Goal: Transaction & Acquisition: Purchase product/service

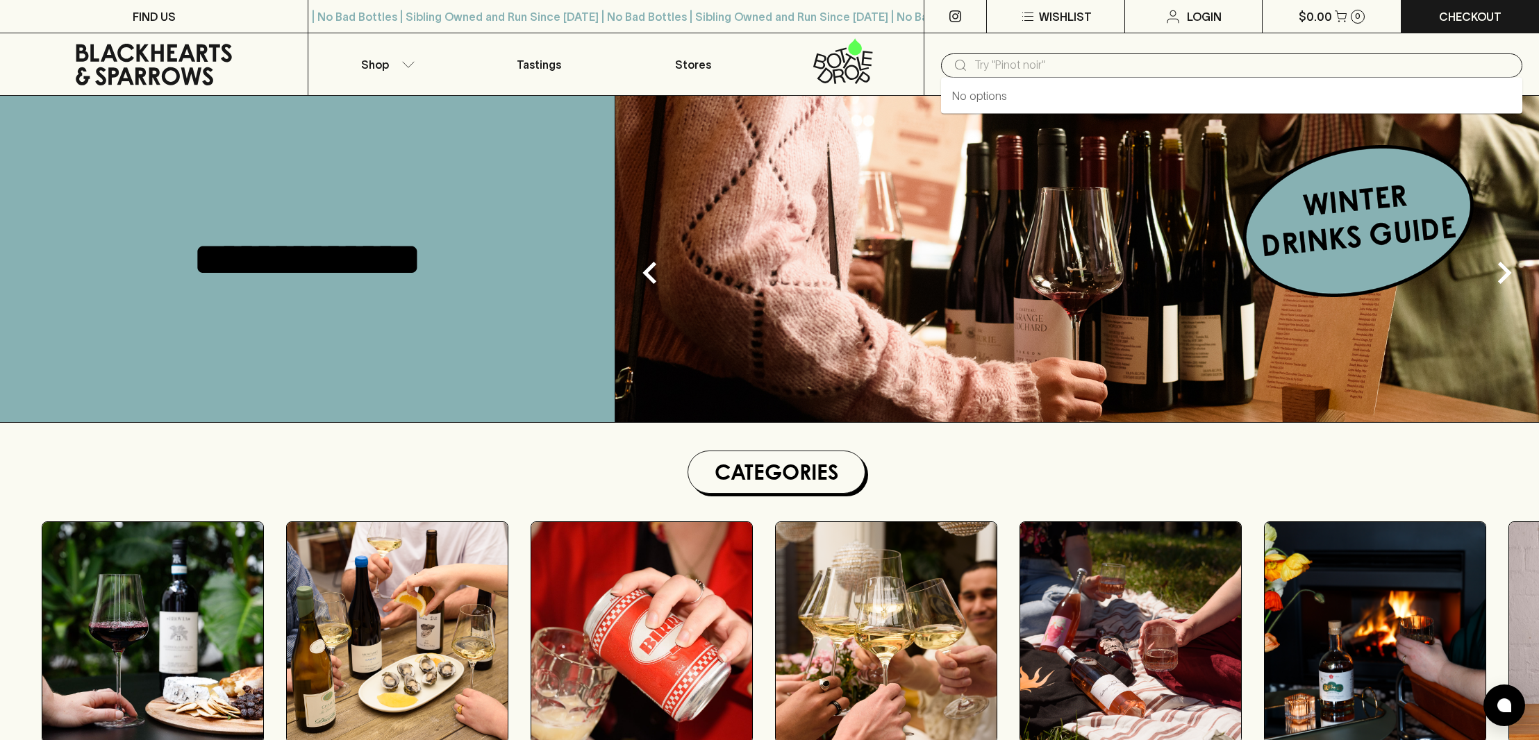
drag, startPoint x: 1069, startPoint y: 55, endPoint x: 1045, endPoint y: 69, distance: 28.3
click at [1045, 69] on input "text" at bounding box center [1242, 65] width 537 height 22
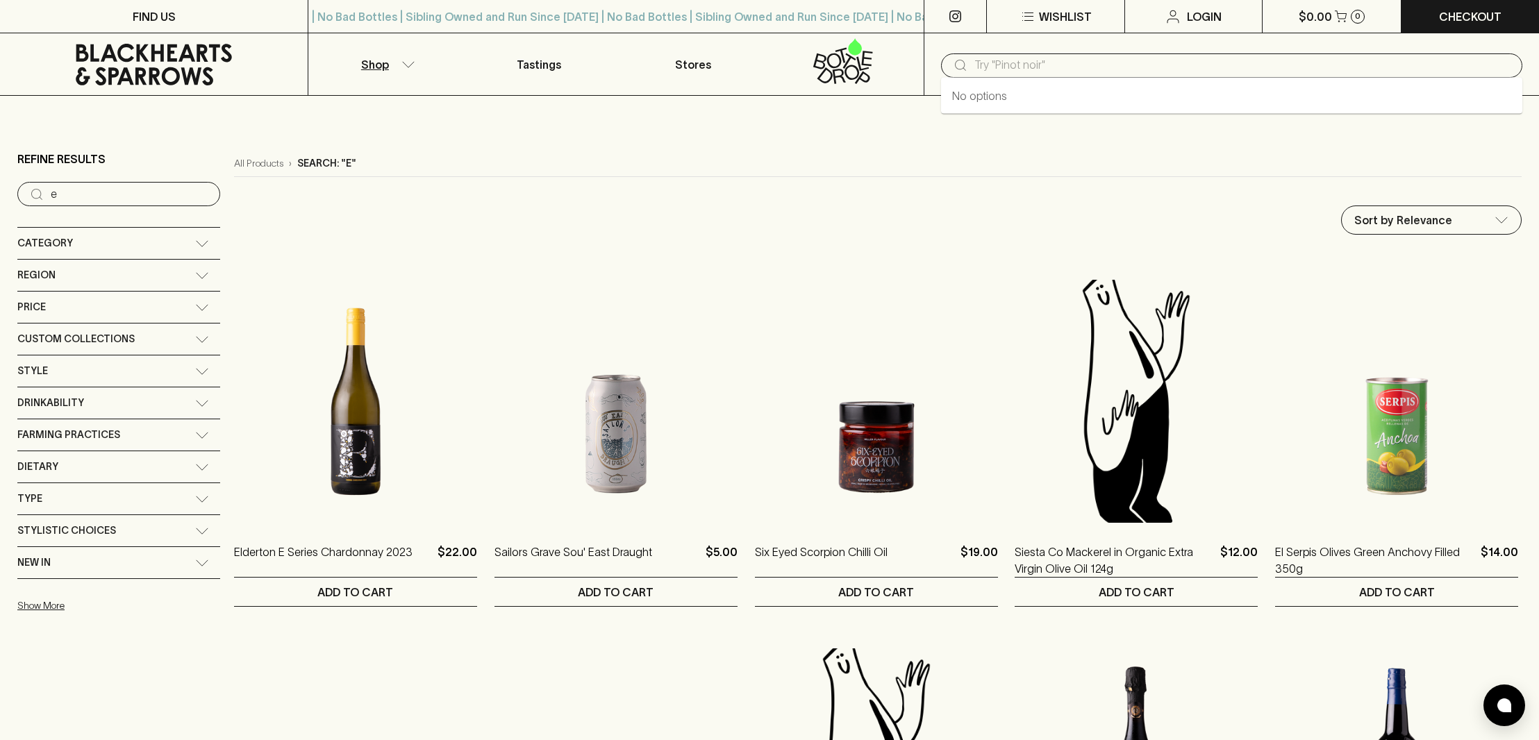
click at [1104, 58] on input "text" at bounding box center [1242, 65] width 537 height 22
type input "gate"
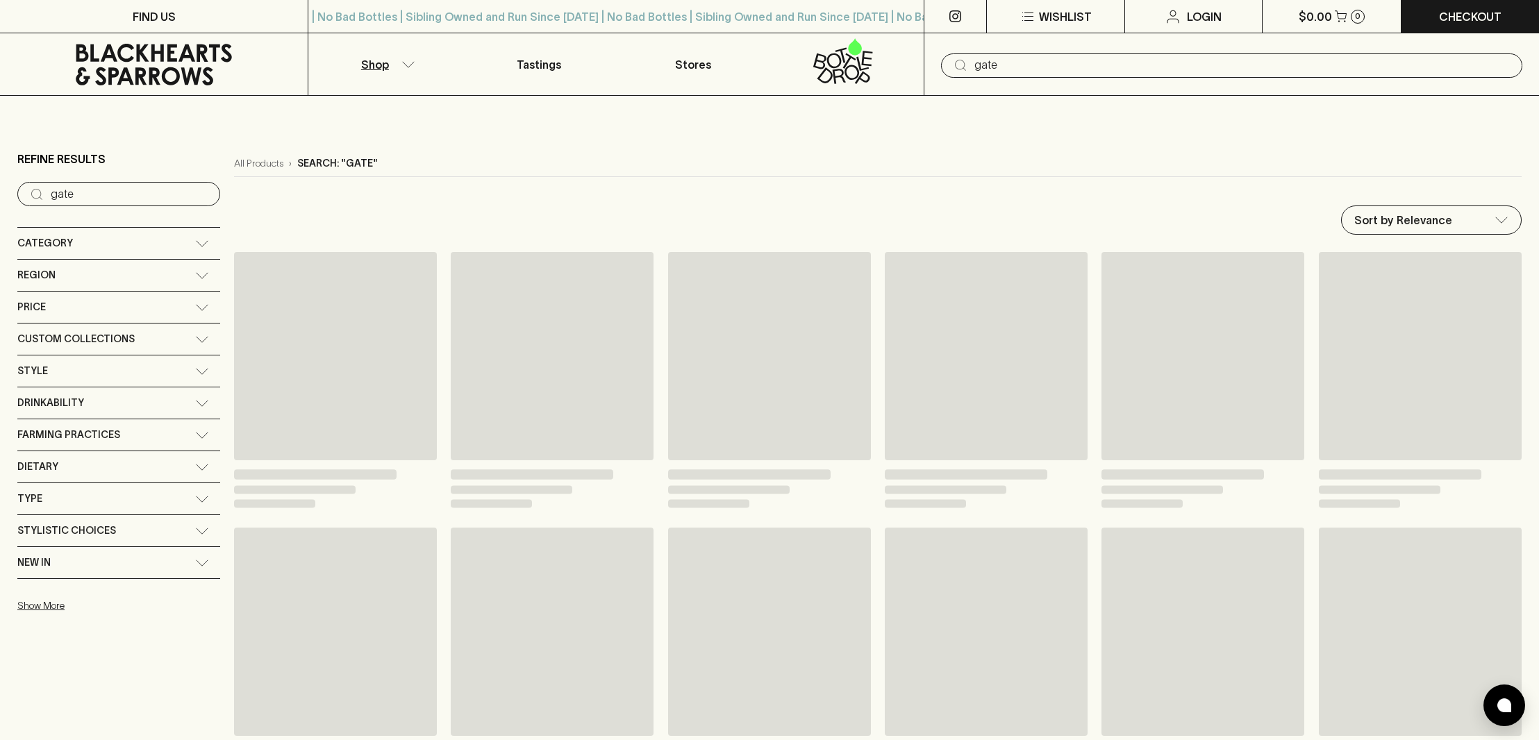
type input "gate"
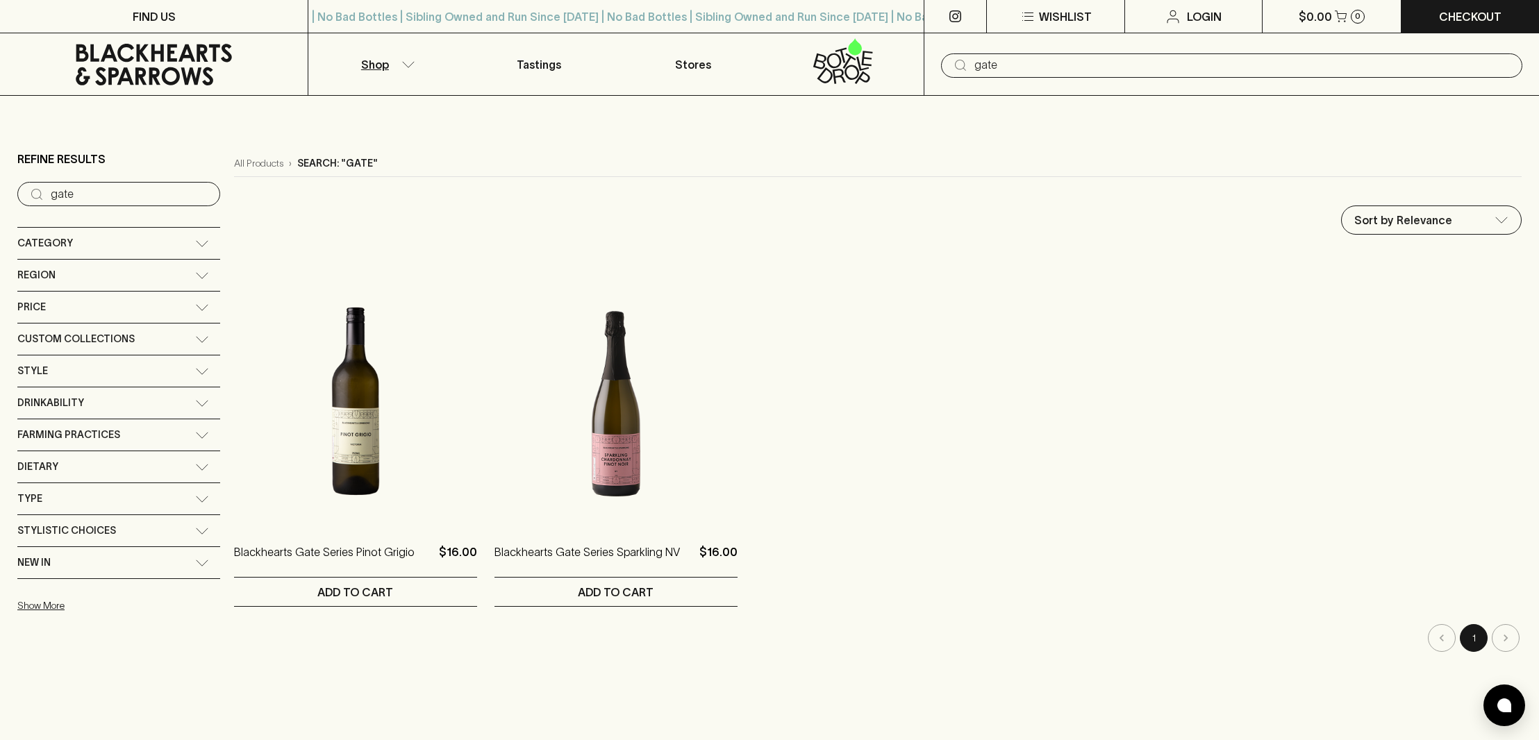
click at [1058, 67] on input "gate" at bounding box center [1242, 65] width 537 height 22
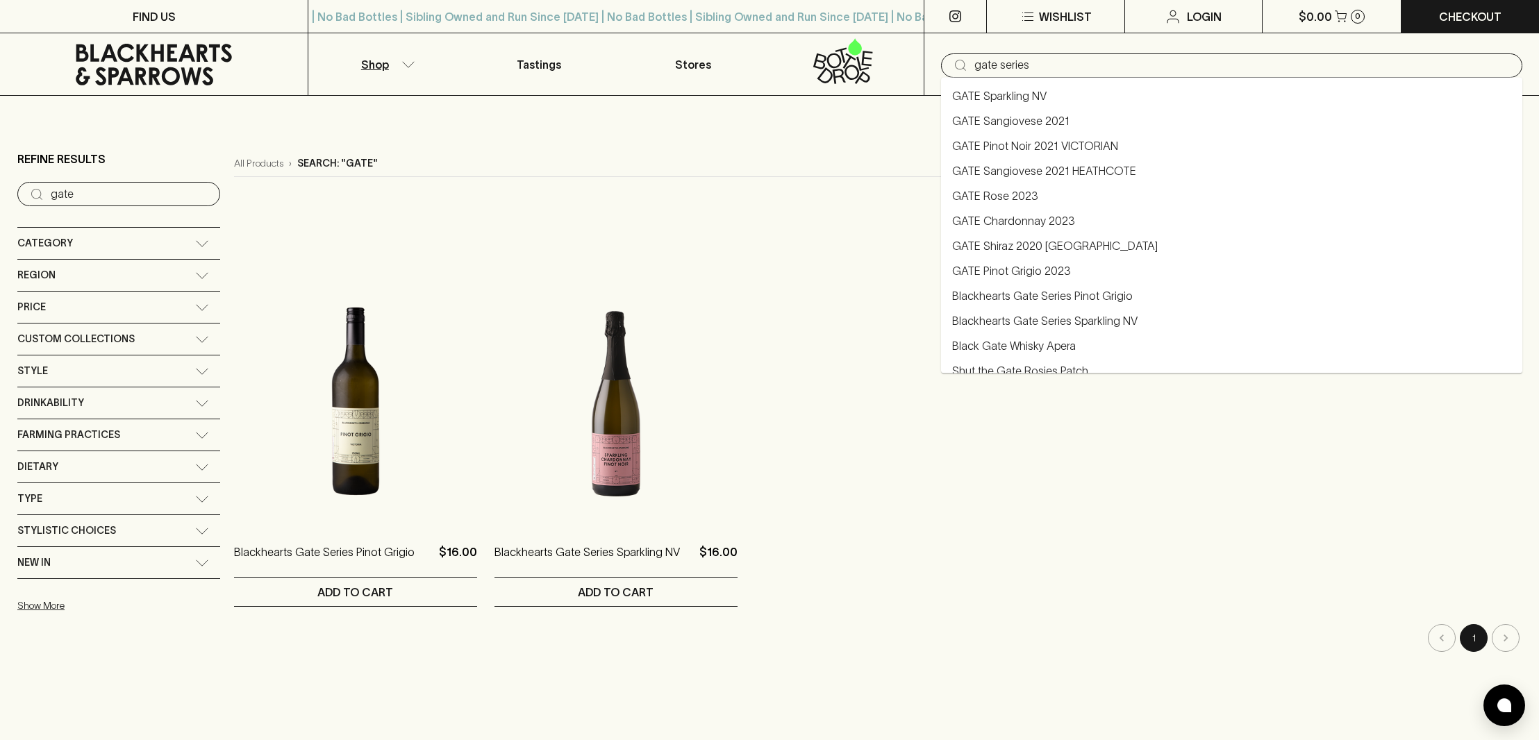
type input "gate series"
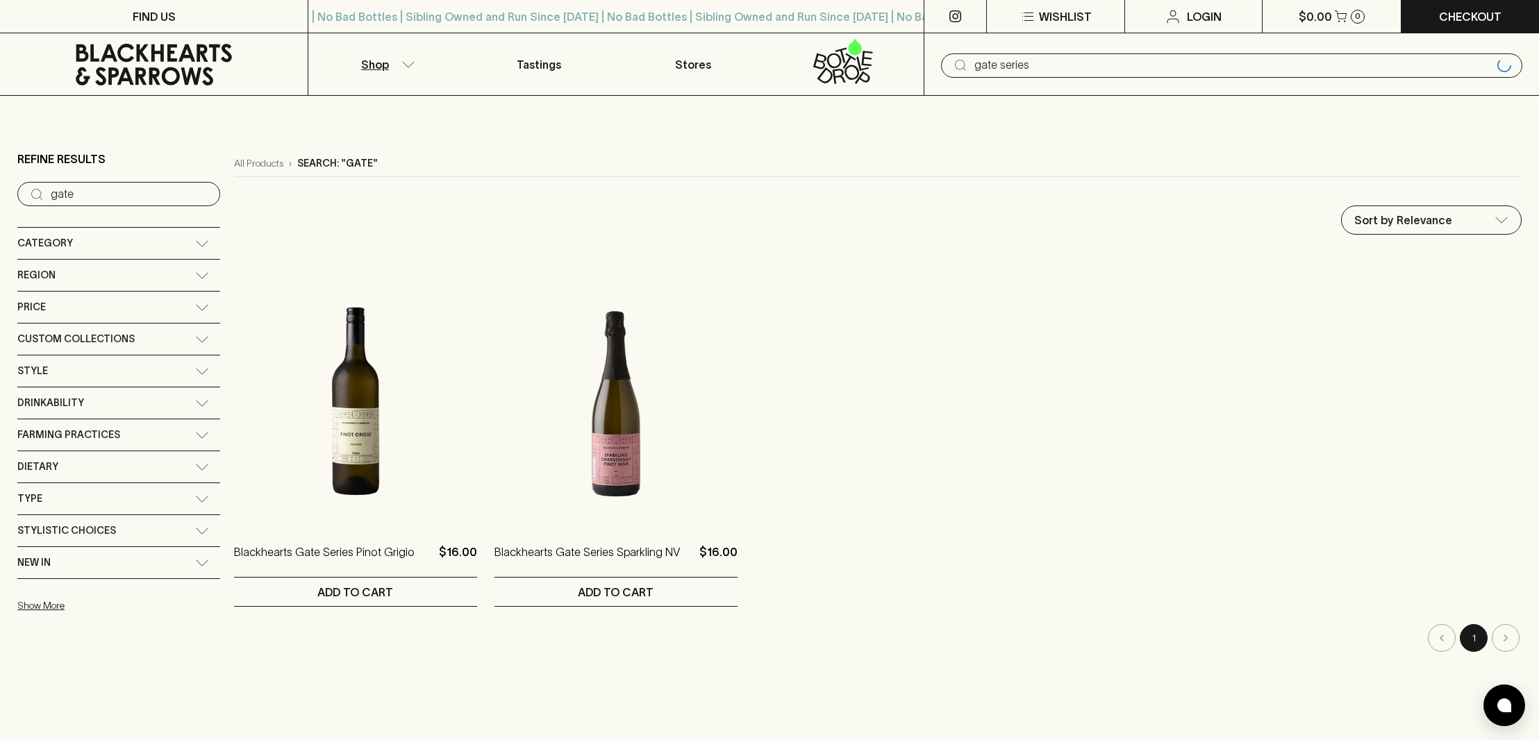
type input "gate series"
